Goal: Check status: Check status

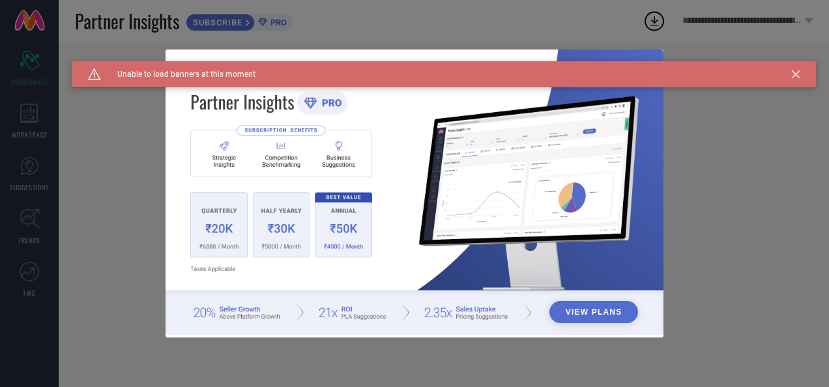
type input "All"
click at [801, 69] on div "Caution Created with Sketch. Unable to load banners at this moment" at bounding box center [444, 74] width 745 height 26
click at [790, 76] on div "Caution Created with Sketch. Unable to load banners at this moment" at bounding box center [444, 74] width 745 height 26
click at [797, 72] on icon at bounding box center [796, 74] width 8 height 8
